Goal: Transaction & Acquisition: Download file/media

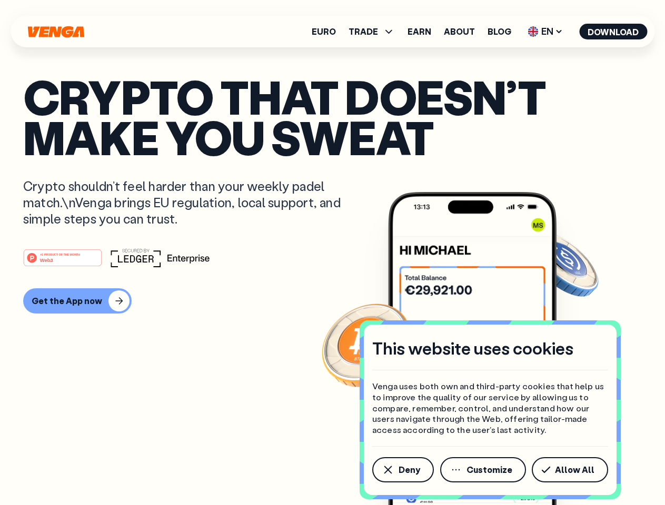
click at [332, 253] on div "#1 PRODUCT OF THE MONTH Web3" at bounding box center [332, 257] width 619 height 19
click at [402, 470] on span "Deny" at bounding box center [410, 470] width 22 height 8
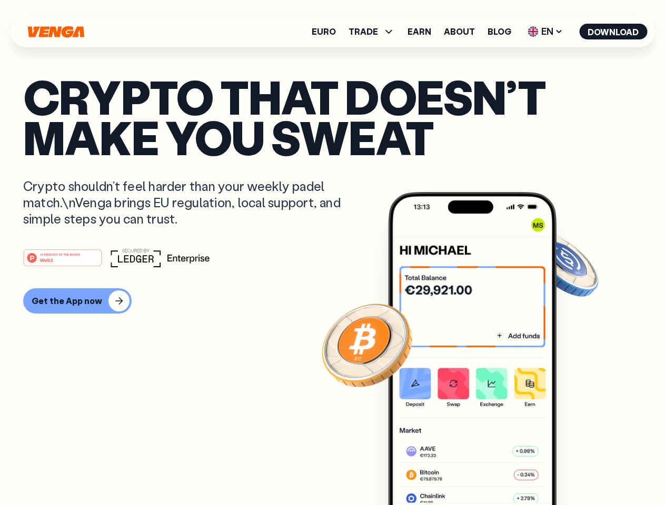
click at [484, 470] on img at bounding box center [472, 368] width 168 height 353
click at [572, 470] on article "Crypto that doesn’t make you sweat Crypto shouldn’t feel harder than your weekl…" at bounding box center [332, 273] width 619 height 395
click at [375, 32] on span "TRADE" at bounding box center [363, 31] width 29 height 8
click at [545, 32] on span "EN" at bounding box center [545, 31] width 43 height 17
click at [613, 32] on button "Download" at bounding box center [613, 32] width 68 height 16
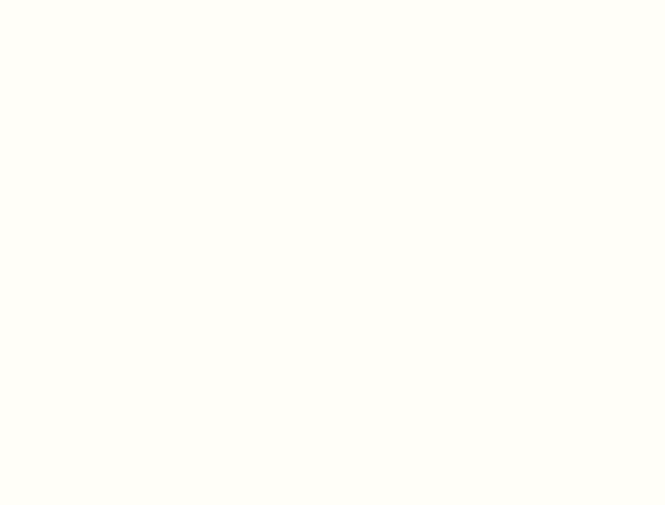
click at [332, 0] on html "This website uses cookies Venga uses both own and third-party cookies that help…" at bounding box center [332, 0] width 665 height 0
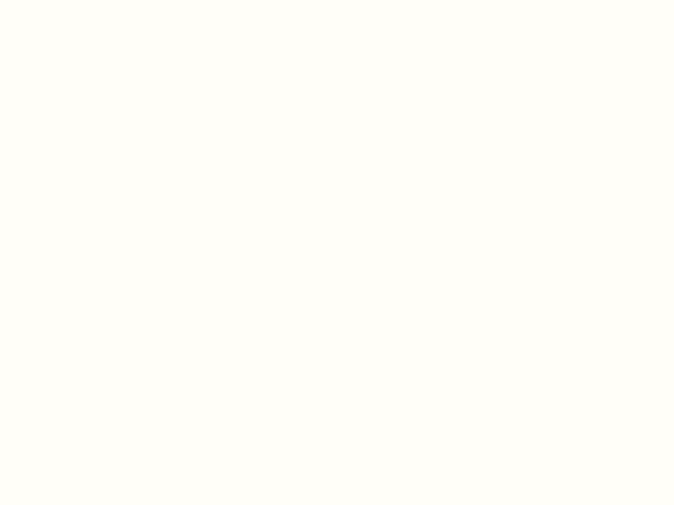
click at [76, 0] on html "This website uses cookies Venga uses both own and third-party cookies that help…" at bounding box center [337, 0] width 674 height 0
click at [64, 0] on html "This website uses cookies Venga uses both own and third-party cookies that help…" at bounding box center [337, 0] width 674 height 0
